Goal: Information Seeking & Learning: Learn about a topic

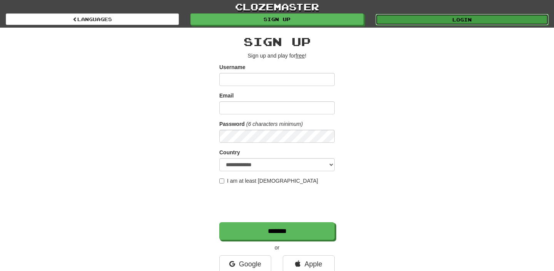
click at [467, 19] on link "Login" at bounding box center [461, 20] width 173 height 12
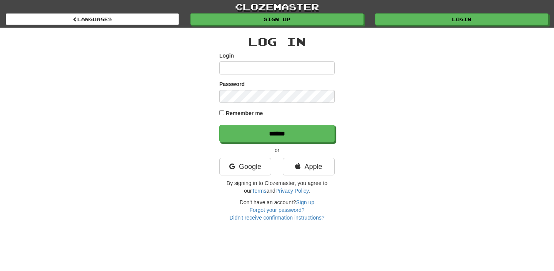
click at [408, 25] on div "clozemaster Languages Sign up Login Languages" at bounding box center [277, 14] width 542 height 28
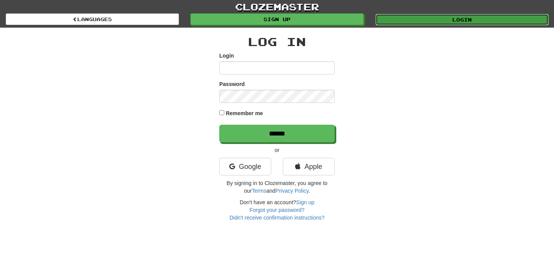
click at [408, 23] on link "Login" at bounding box center [461, 20] width 173 height 12
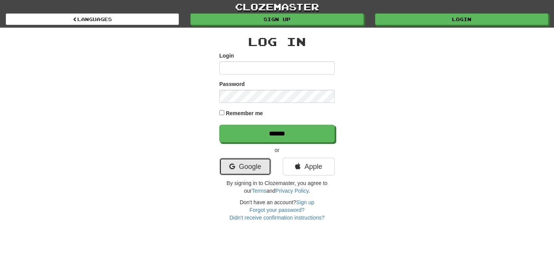
click at [258, 167] on link "Google" at bounding box center [245, 167] width 52 height 18
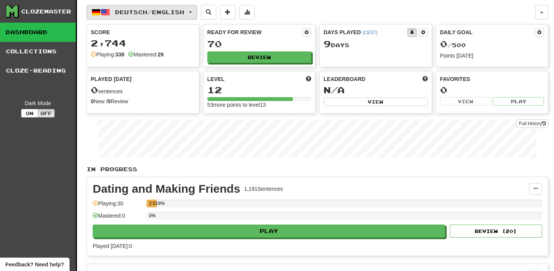
click at [153, 10] on span "Deutsch / English" at bounding box center [149, 12] width 69 height 7
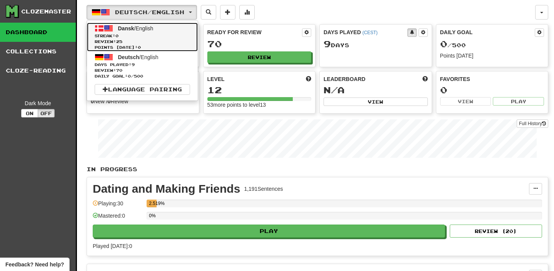
click at [145, 42] on span "Review: 25" at bounding box center [142, 42] width 95 height 6
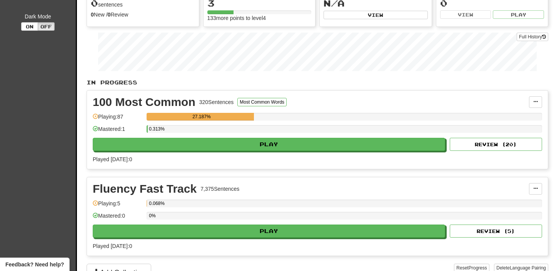
scroll to position [87, 0]
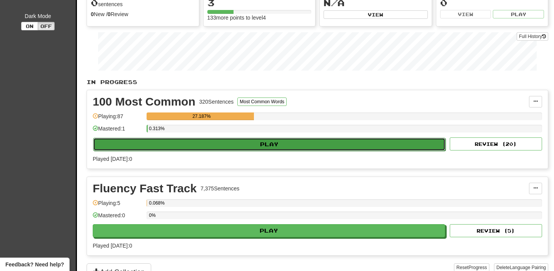
click at [210, 142] on button "Play" at bounding box center [269, 144] width 352 height 13
select select "**"
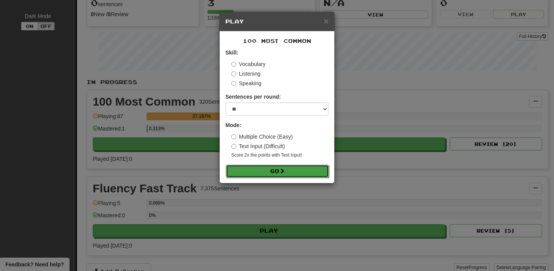
click at [247, 174] on button "Go" at bounding box center [277, 171] width 103 height 13
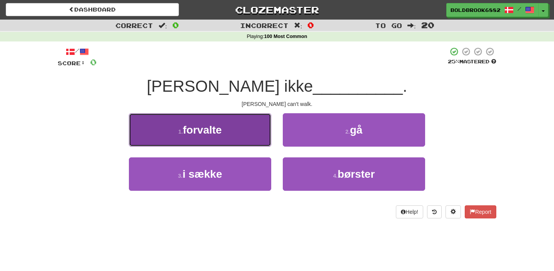
click at [223, 128] on button "1 . forvalte" at bounding box center [200, 129] width 142 height 33
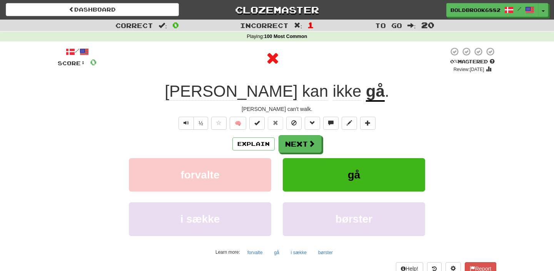
click at [366, 88] on u "gå" at bounding box center [375, 92] width 19 height 20
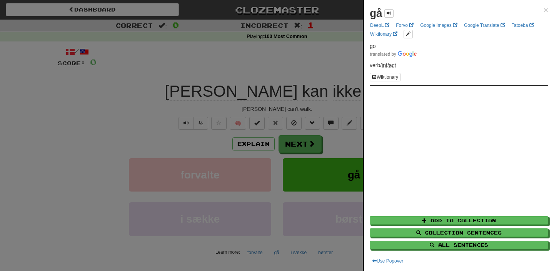
click at [334, 113] on div at bounding box center [277, 135] width 554 height 271
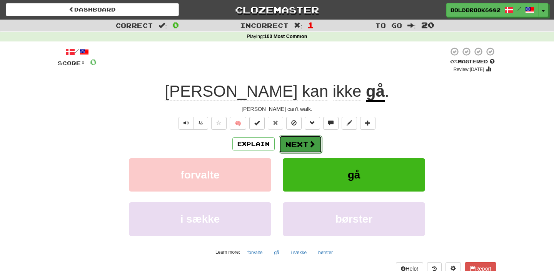
click at [309, 139] on button "Next" at bounding box center [300, 145] width 43 height 18
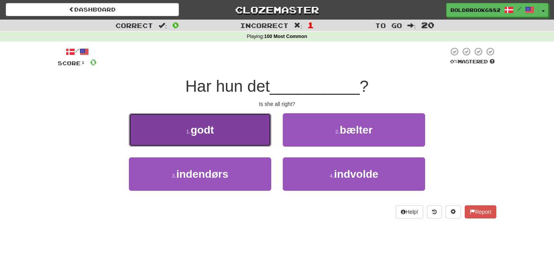
click at [249, 137] on button "1 . godt" at bounding box center [200, 129] width 142 height 33
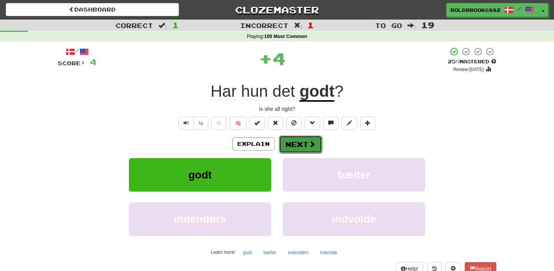
click at [308, 143] on span at bounding box center [311, 144] width 7 height 7
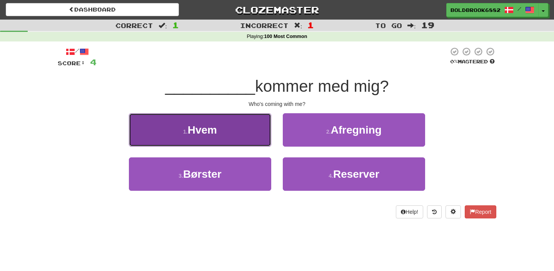
click at [246, 136] on button "1 . Hvem" at bounding box center [200, 129] width 142 height 33
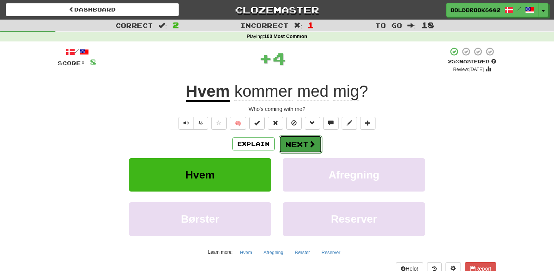
click at [298, 146] on button "Next" at bounding box center [300, 145] width 43 height 18
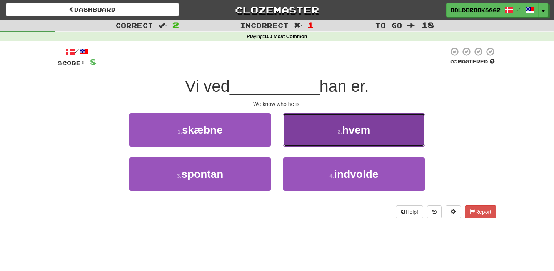
click at [298, 146] on button "2 . hvem" at bounding box center [354, 129] width 142 height 33
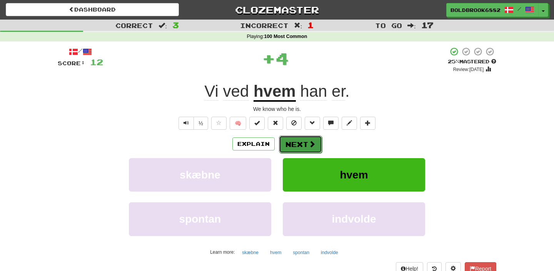
click at [305, 145] on button "Next" at bounding box center [300, 145] width 43 height 18
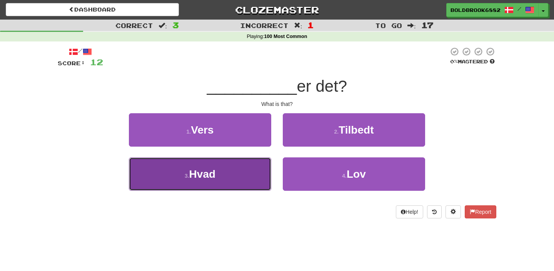
click at [226, 175] on button "3 . Hvad" at bounding box center [200, 174] width 142 height 33
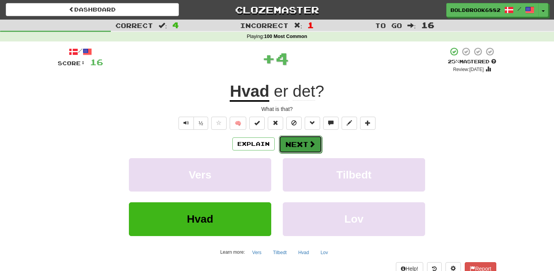
click at [296, 146] on button "Next" at bounding box center [300, 145] width 43 height 18
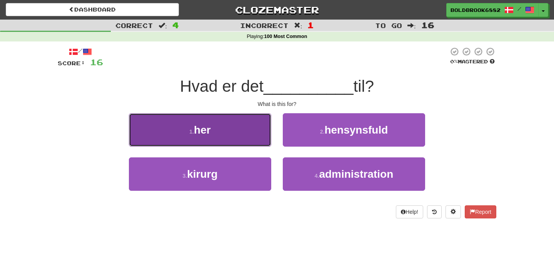
click at [246, 143] on button "1 . her" at bounding box center [200, 129] width 142 height 33
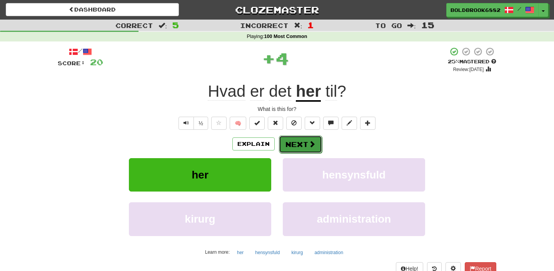
click at [295, 143] on button "Next" at bounding box center [300, 145] width 43 height 18
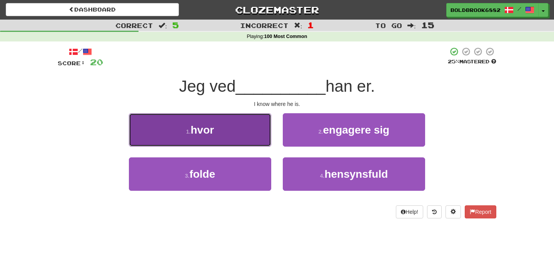
click at [239, 143] on button "1 . hvor" at bounding box center [200, 129] width 142 height 33
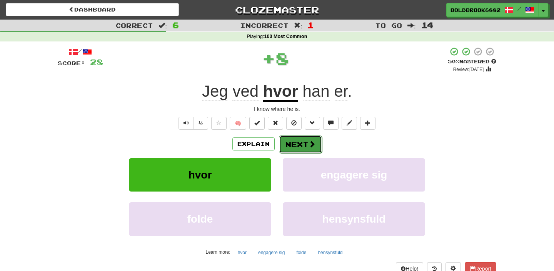
click at [300, 145] on button "Next" at bounding box center [300, 145] width 43 height 18
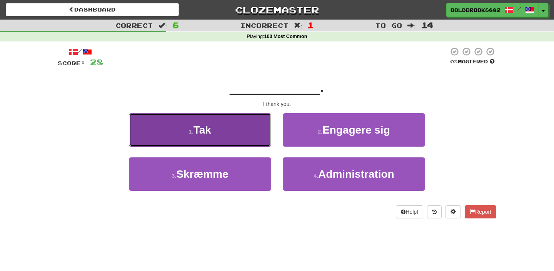
click at [257, 138] on button "1 . Tak" at bounding box center [200, 129] width 142 height 33
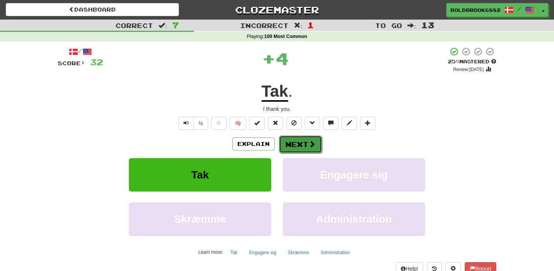
click at [293, 143] on button "Next" at bounding box center [300, 145] width 43 height 18
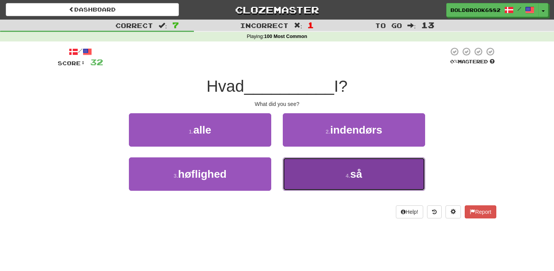
click at [290, 175] on button "4 . så" at bounding box center [354, 174] width 142 height 33
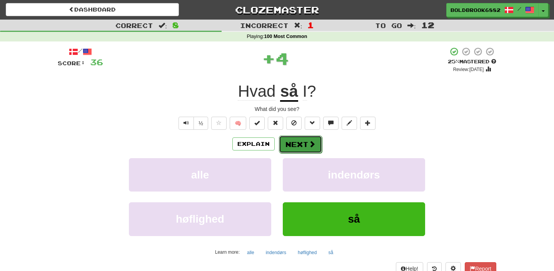
click at [286, 145] on button "Next" at bounding box center [300, 145] width 43 height 18
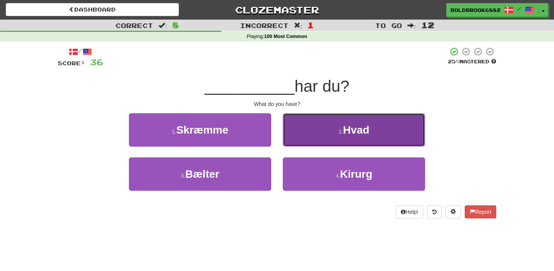
click at [298, 142] on button "2 . Hvad" at bounding box center [354, 129] width 142 height 33
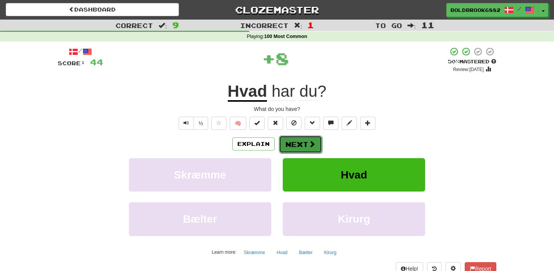
click at [293, 143] on button "Next" at bounding box center [300, 145] width 43 height 18
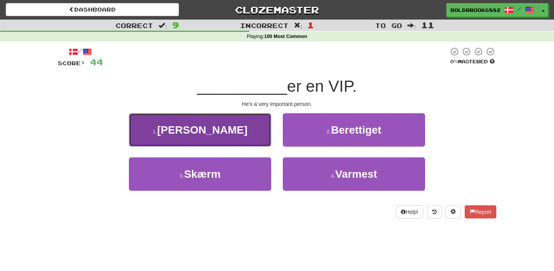
click at [243, 140] on button "1 . Han" at bounding box center [200, 129] width 142 height 33
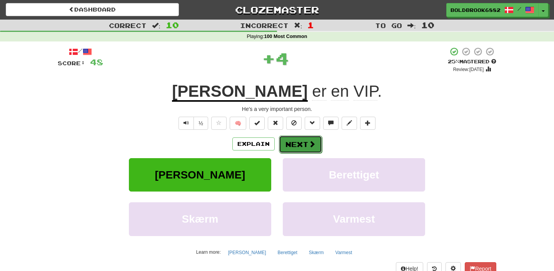
click at [290, 138] on button "Next" at bounding box center [300, 145] width 43 height 18
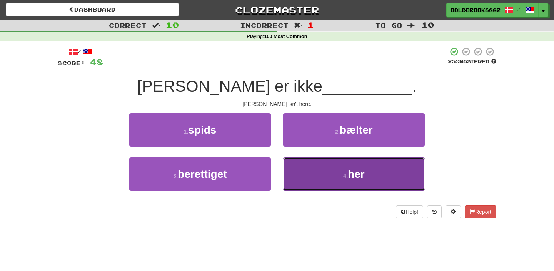
click at [304, 170] on button "4 . her" at bounding box center [354, 174] width 142 height 33
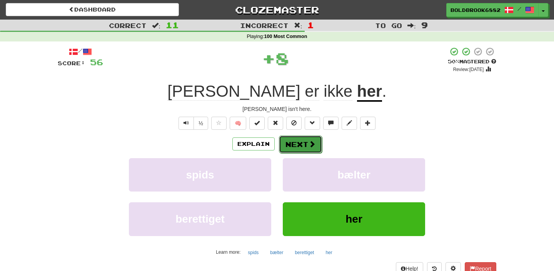
click at [291, 141] on button "Next" at bounding box center [300, 145] width 43 height 18
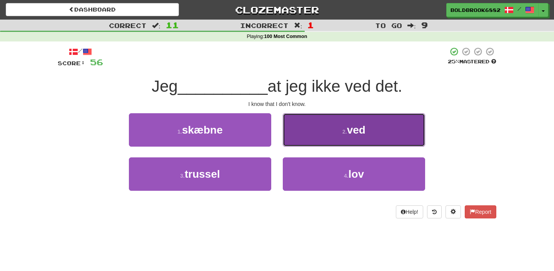
click at [308, 134] on button "2 . ved" at bounding box center [354, 129] width 142 height 33
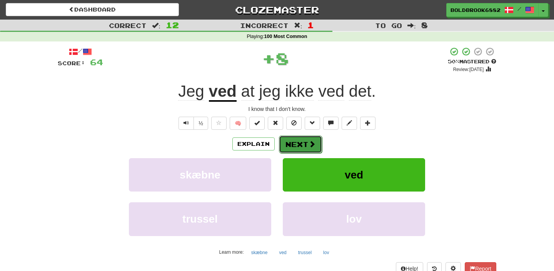
click at [307, 142] on button "Next" at bounding box center [300, 145] width 43 height 18
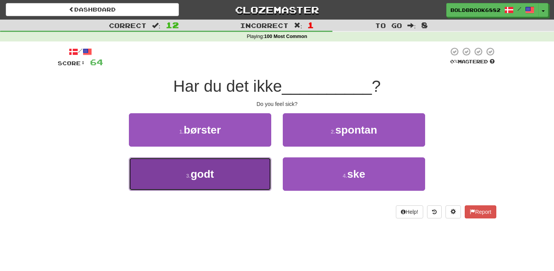
click at [236, 175] on button "3 . godt" at bounding box center [200, 174] width 142 height 33
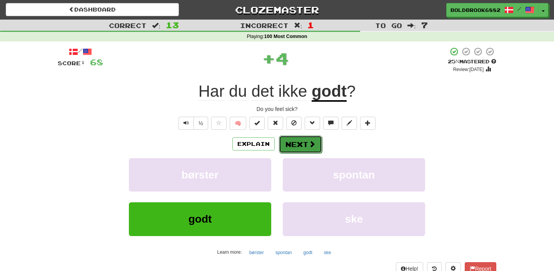
click at [281, 148] on button "Next" at bounding box center [300, 145] width 43 height 18
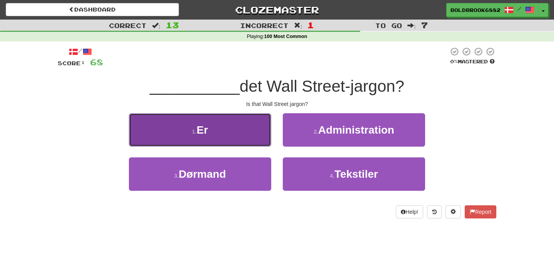
click at [264, 141] on button "1 . Er" at bounding box center [200, 129] width 142 height 33
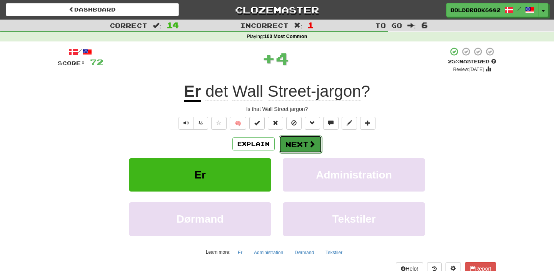
click at [290, 143] on button "Next" at bounding box center [300, 145] width 43 height 18
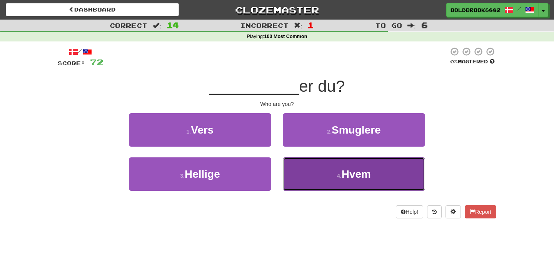
click at [324, 176] on button "4 . Hvem" at bounding box center [354, 174] width 142 height 33
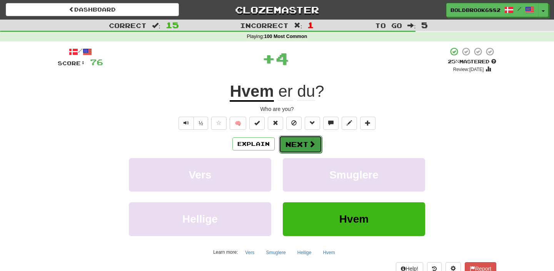
click at [303, 145] on button "Next" at bounding box center [300, 145] width 43 height 18
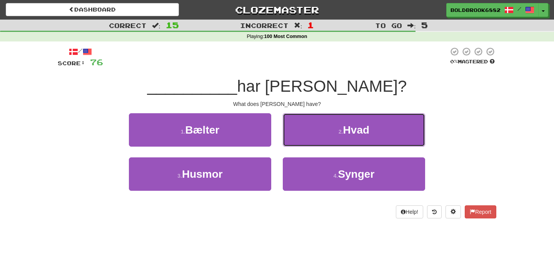
click at [303, 145] on button "2 . Hvad" at bounding box center [354, 129] width 142 height 33
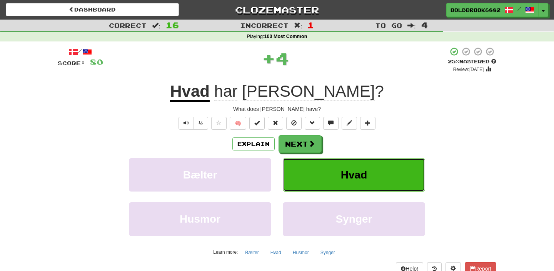
click at [308, 179] on button "Hvad" at bounding box center [354, 174] width 142 height 33
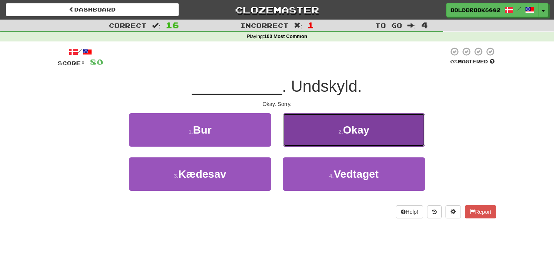
click at [308, 127] on button "2 . Okay" at bounding box center [354, 129] width 142 height 33
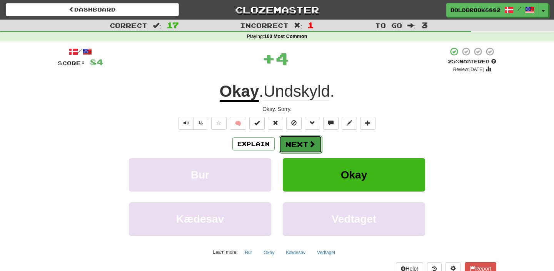
click at [293, 147] on button "Next" at bounding box center [300, 145] width 43 height 18
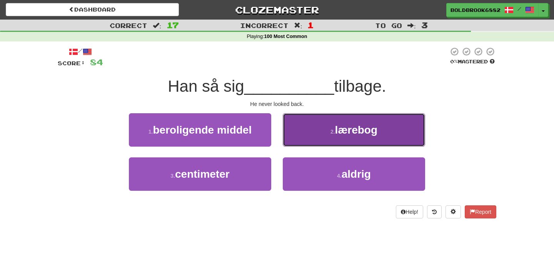
click at [310, 134] on button "2 . lærebog" at bounding box center [354, 129] width 142 height 33
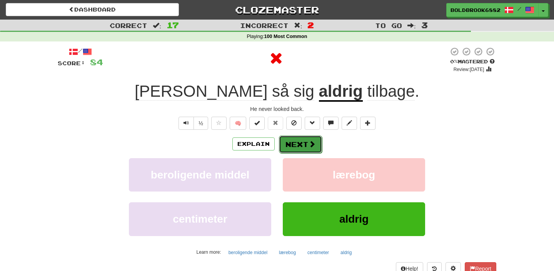
click at [303, 141] on button "Next" at bounding box center [300, 145] width 43 height 18
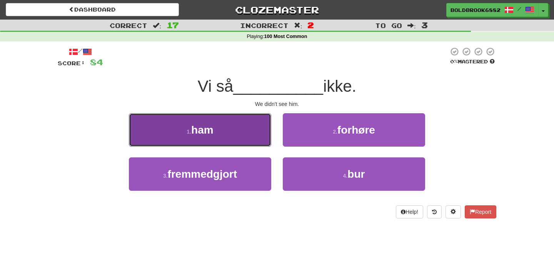
click at [247, 131] on button "1 . ham" at bounding box center [200, 129] width 142 height 33
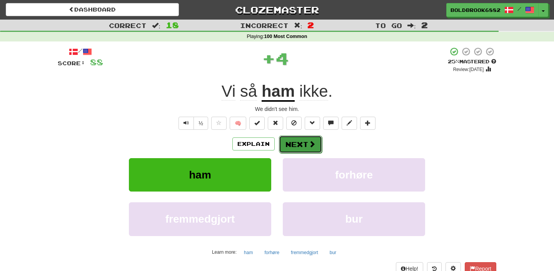
click at [295, 141] on button "Next" at bounding box center [300, 145] width 43 height 18
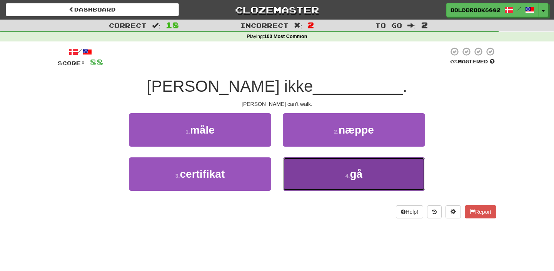
click at [300, 173] on button "4 . gå" at bounding box center [354, 174] width 142 height 33
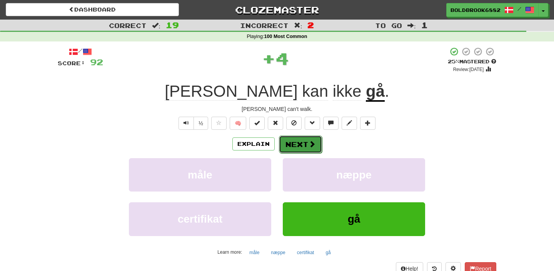
click at [291, 150] on button "Next" at bounding box center [300, 145] width 43 height 18
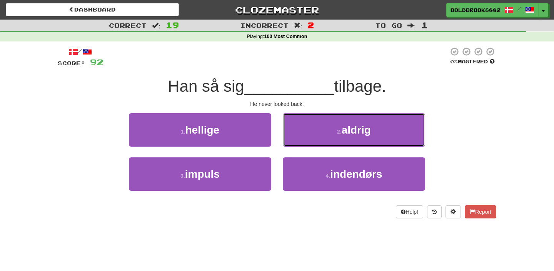
click at [305, 134] on button "2 . aldrig" at bounding box center [354, 129] width 142 height 33
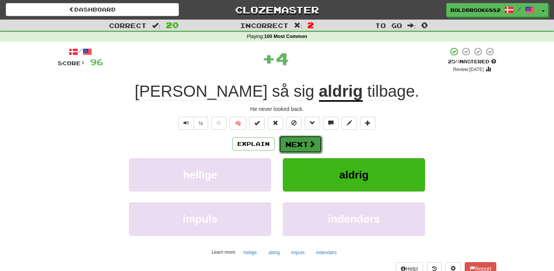
click at [303, 147] on button "Next" at bounding box center [300, 145] width 43 height 18
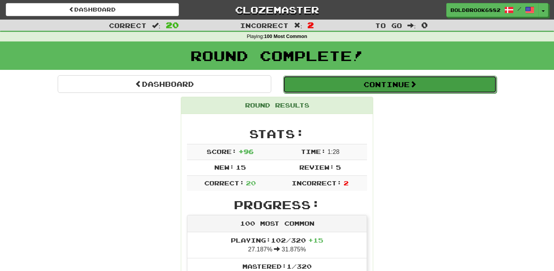
click at [309, 88] on button "Continue" at bounding box center [389, 85] width 213 height 18
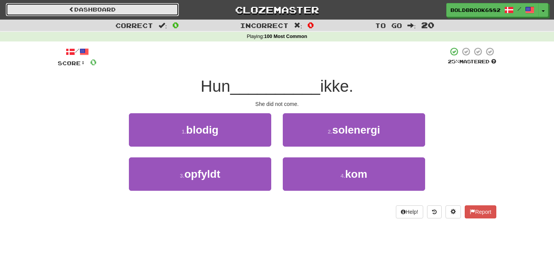
click at [33, 15] on link "Dashboard" at bounding box center [92, 9] width 173 height 13
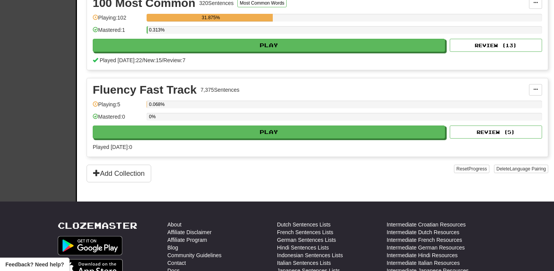
scroll to position [186, 0]
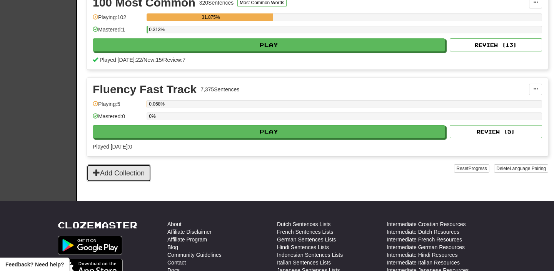
click at [142, 170] on button "Add Collection" at bounding box center [118, 174] width 65 height 18
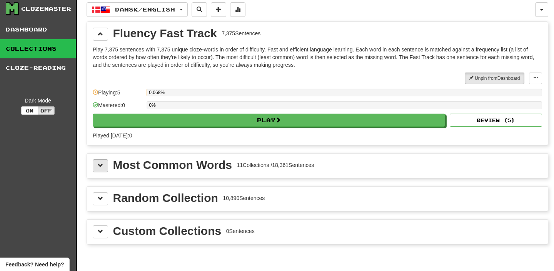
scroll to position [2, 0]
click at [101, 166] on span at bounding box center [100, 165] width 5 height 5
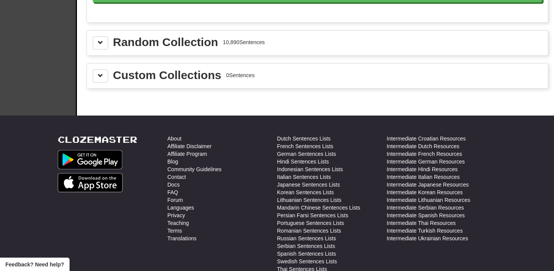
scroll to position [1043, 0]
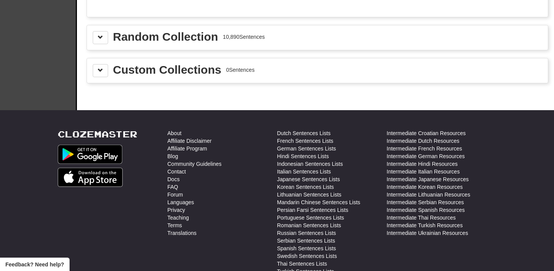
click at [108, 43] on div "Random Collection 10,890 Sentences" at bounding box center [317, 37] width 449 height 13
click at [103, 38] on button at bounding box center [100, 37] width 15 height 13
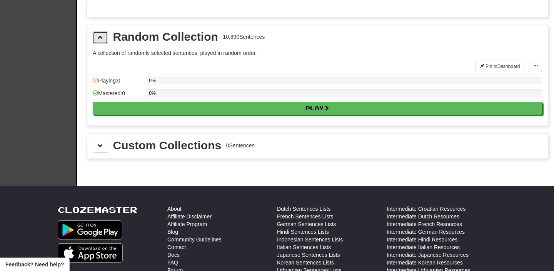
click at [103, 38] on button at bounding box center [100, 37] width 15 height 13
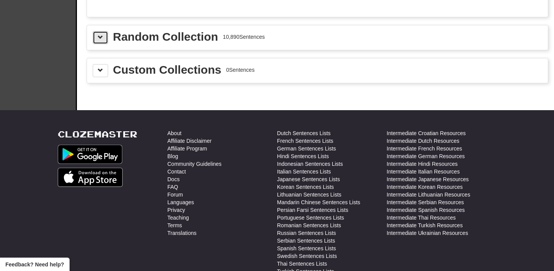
click at [103, 38] on button at bounding box center [100, 37] width 15 height 13
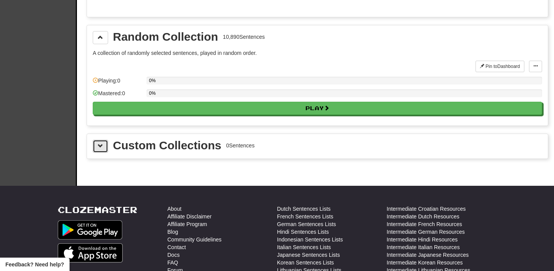
click at [96, 142] on button at bounding box center [100, 146] width 15 height 13
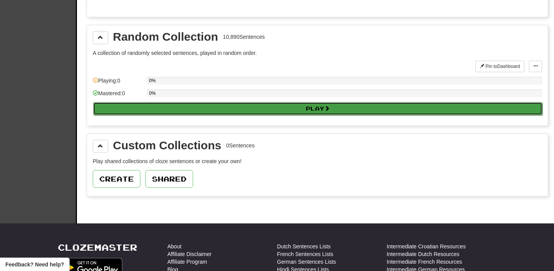
click at [117, 105] on button "Play" at bounding box center [317, 108] width 449 height 13
select select "**"
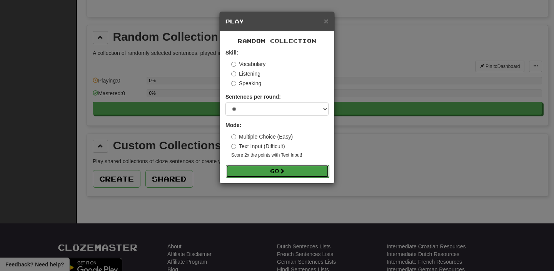
click at [254, 167] on button "Go" at bounding box center [277, 171] width 103 height 13
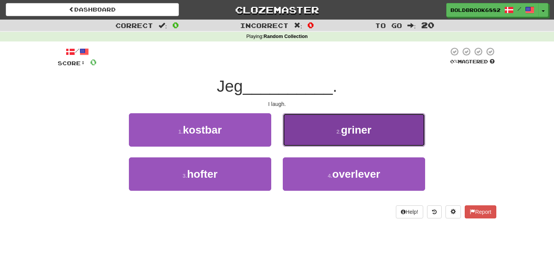
click at [334, 126] on button "2 . griner" at bounding box center [354, 129] width 142 height 33
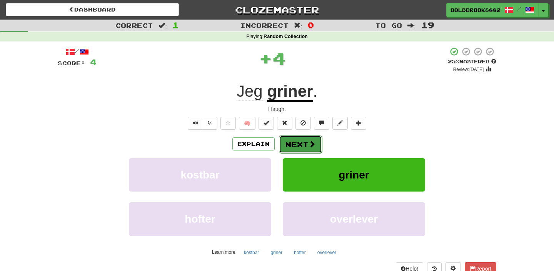
click at [303, 141] on button "Next" at bounding box center [300, 145] width 43 height 18
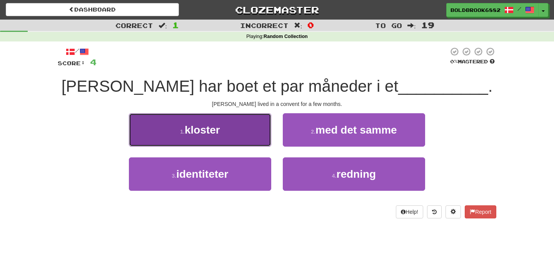
click at [246, 136] on button "1 . kloster" at bounding box center [200, 129] width 142 height 33
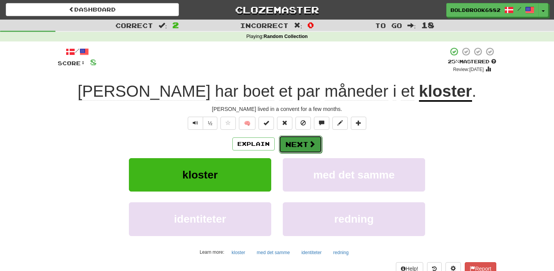
click at [294, 143] on button "Next" at bounding box center [300, 145] width 43 height 18
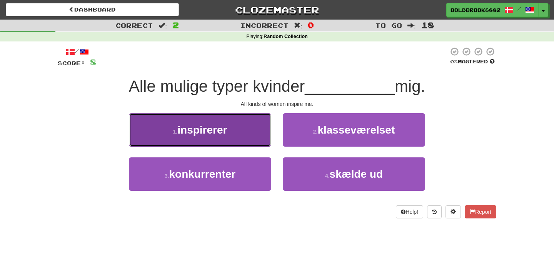
click at [244, 138] on button "1 . inspirerer" at bounding box center [200, 129] width 142 height 33
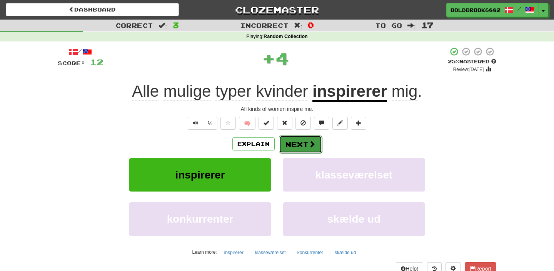
click at [286, 144] on button "Next" at bounding box center [300, 145] width 43 height 18
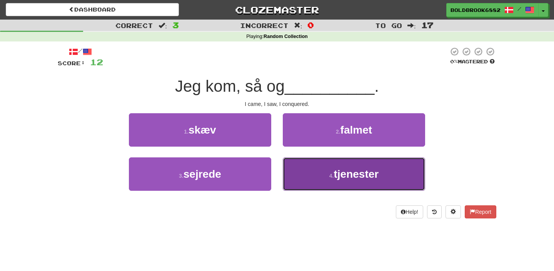
click at [310, 173] on button "4 . tjenester" at bounding box center [354, 174] width 142 height 33
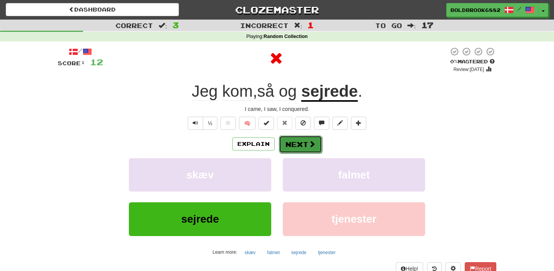
click at [301, 142] on button "Next" at bounding box center [300, 145] width 43 height 18
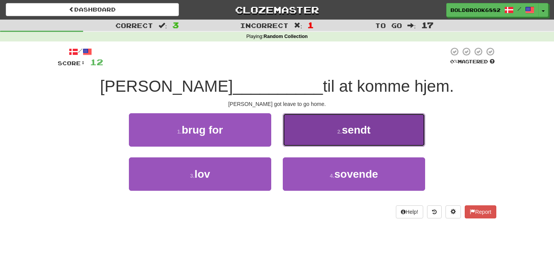
click at [299, 131] on button "2 . sendt" at bounding box center [354, 129] width 142 height 33
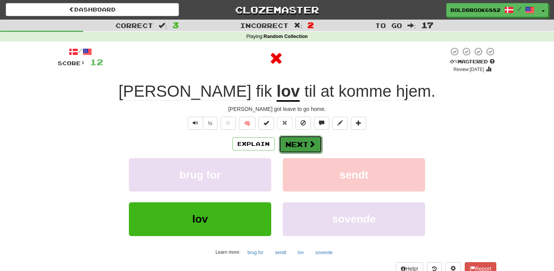
click at [293, 146] on button "Next" at bounding box center [300, 145] width 43 height 18
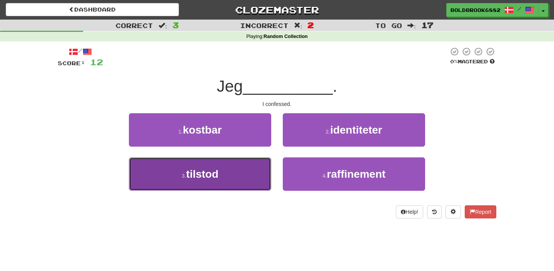
click at [244, 165] on button "3 . tilstod" at bounding box center [200, 174] width 142 height 33
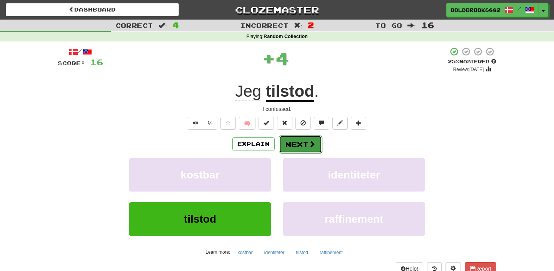
click at [292, 147] on button "Next" at bounding box center [300, 145] width 43 height 18
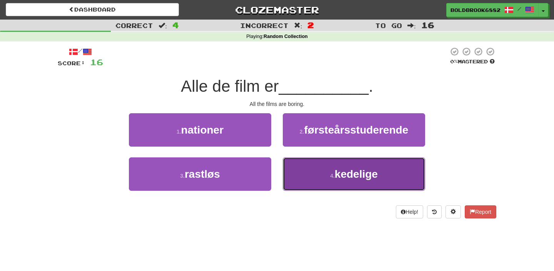
click at [303, 165] on button "4 . kedelige" at bounding box center [354, 174] width 142 height 33
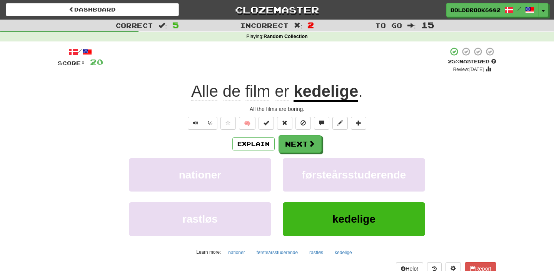
click at [302, 134] on div "/ Score: 20 + 4 25 % Mastered Review: 2025-10-16 Alle de film er kedelige . All…" at bounding box center [277, 167] width 438 height 241
click at [302, 142] on button "Next" at bounding box center [300, 145] width 43 height 18
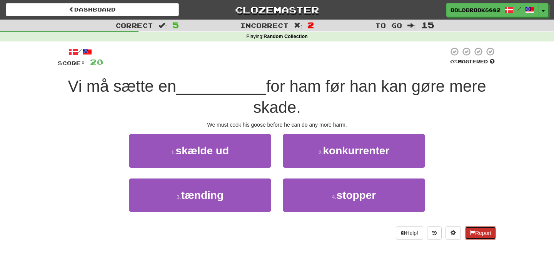
click at [471, 231] on span at bounding box center [471, 232] width 5 height 5
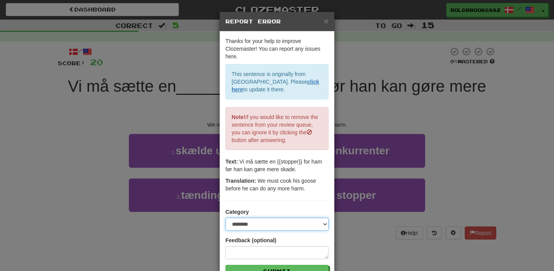
click at [316, 220] on select "**********" at bounding box center [276, 224] width 103 height 13
click at [225, 218] on select "**********" at bounding box center [276, 224] width 103 height 13
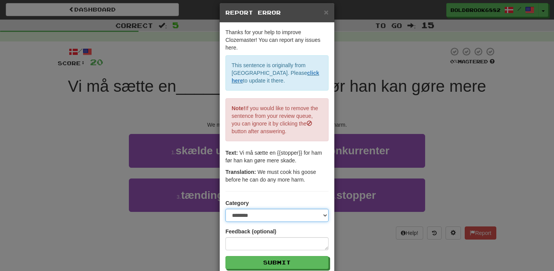
scroll to position [11, 0]
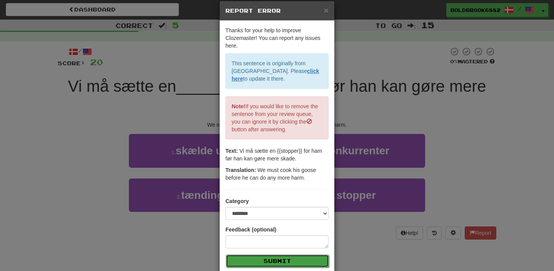
click at [304, 259] on button "Submit" at bounding box center [277, 261] width 103 height 13
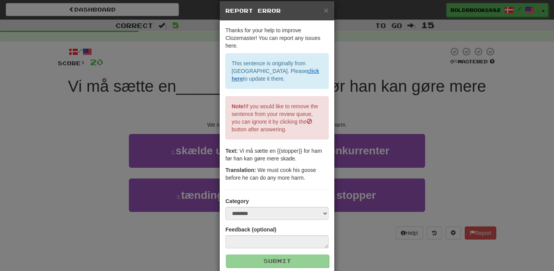
scroll to position [0, 0]
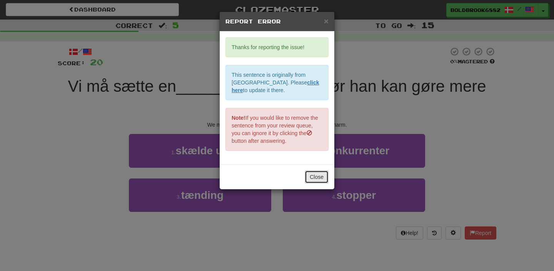
click at [320, 183] on button "Close" at bounding box center [316, 177] width 24 height 13
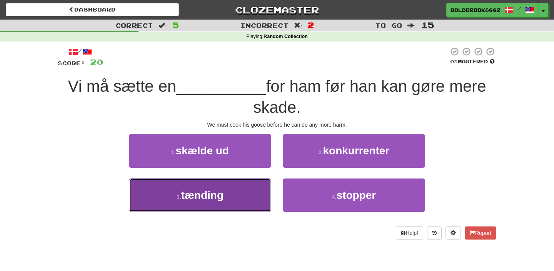
click at [246, 185] on button "3 . tænding" at bounding box center [200, 195] width 142 height 33
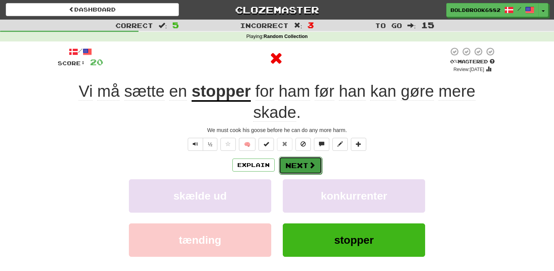
click at [291, 168] on button "Next" at bounding box center [300, 166] width 43 height 18
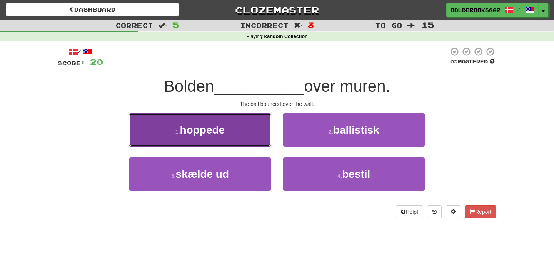
click at [232, 128] on button "1 . hoppede" at bounding box center [200, 129] width 142 height 33
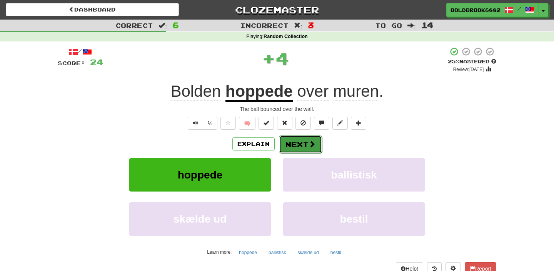
click at [288, 146] on button "Next" at bounding box center [300, 145] width 43 height 18
